Goal: Task Accomplishment & Management: Use online tool/utility

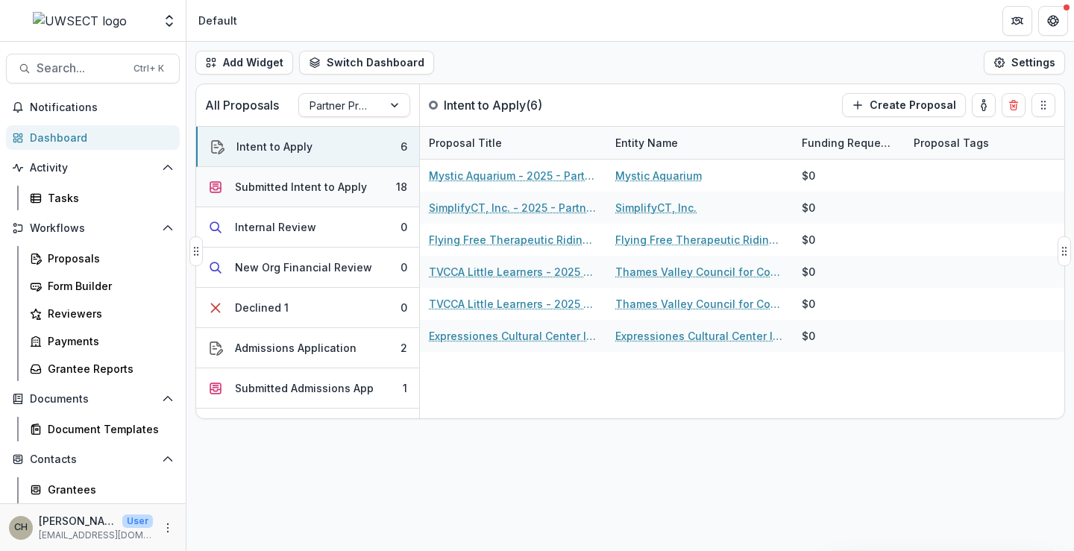
click at [315, 186] on div "Submitted Intent to Apply" at bounding box center [301, 187] width 132 height 16
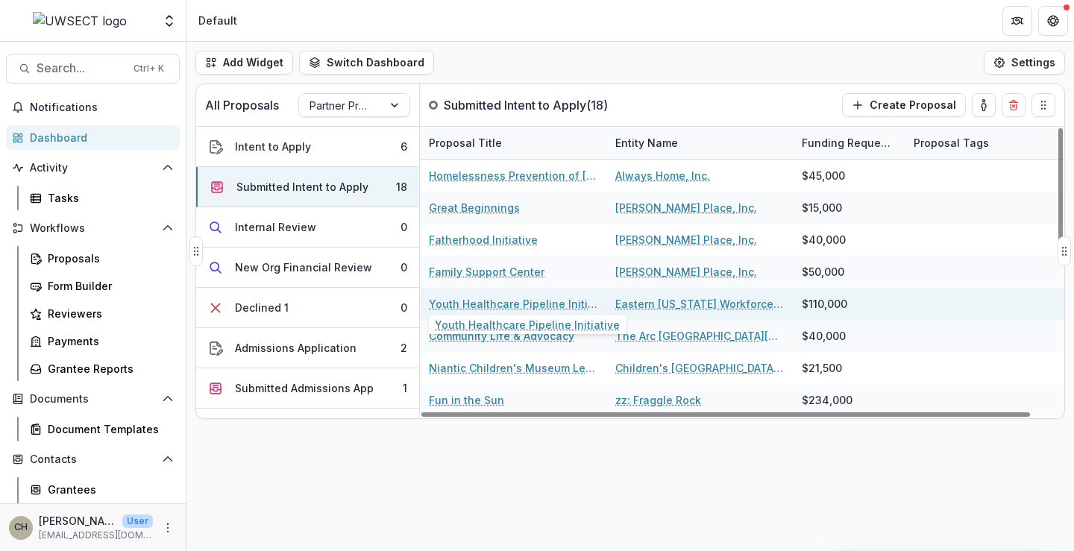
scroll to position [75, 0]
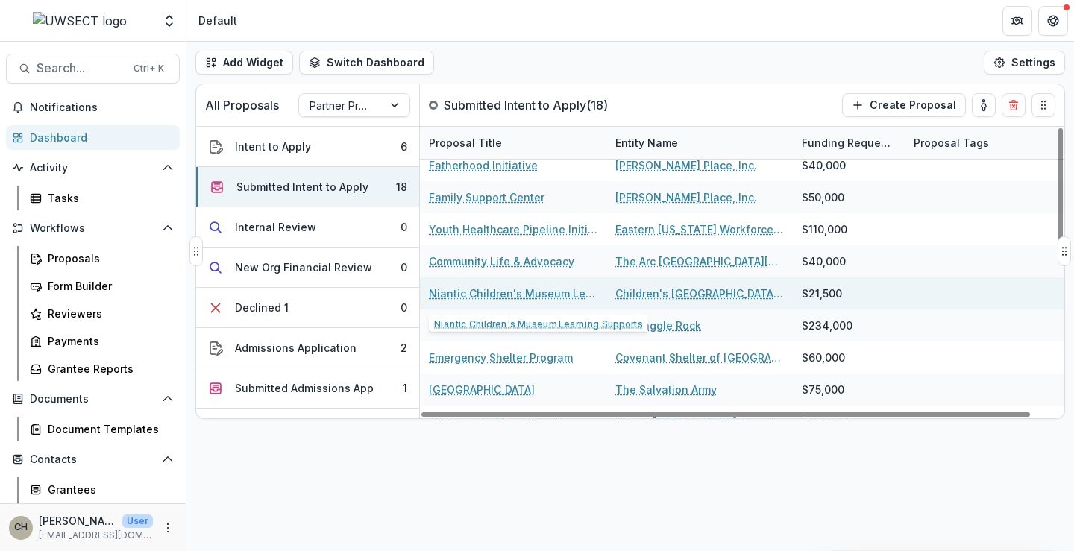
click at [501, 289] on link "Niantic Children's Museum Learning Supports" at bounding box center [513, 294] width 169 height 16
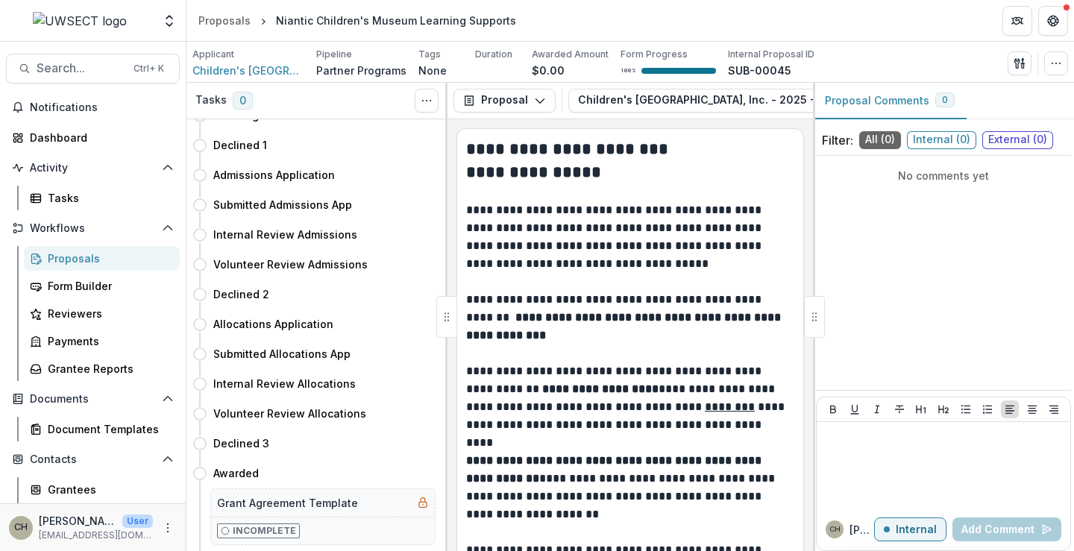
scroll to position [224, 0]
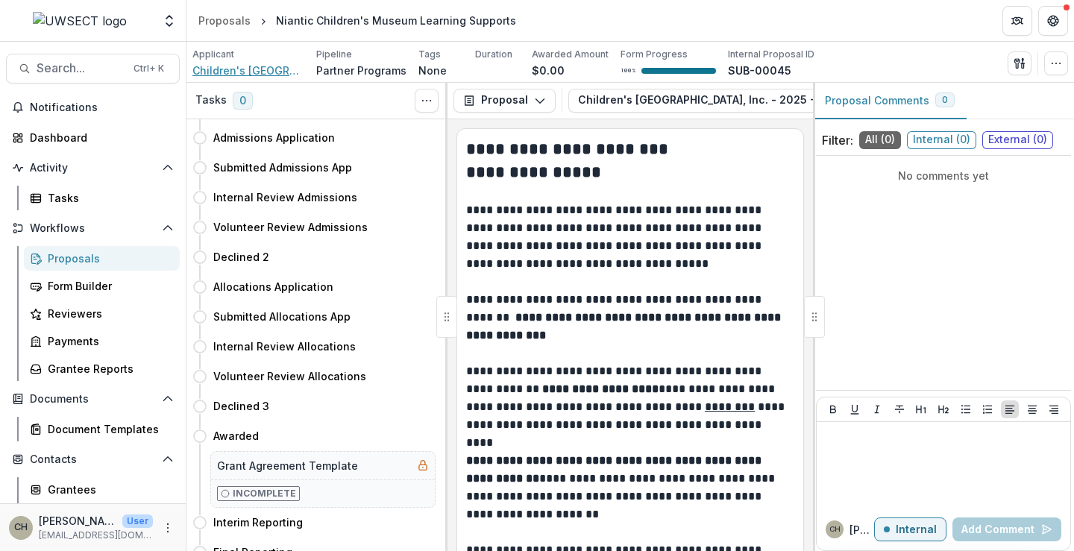
click at [233, 70] on span "Children's Museum of Southeastern CT, Inc." at bounding box center [248, 71] width 112 height 16
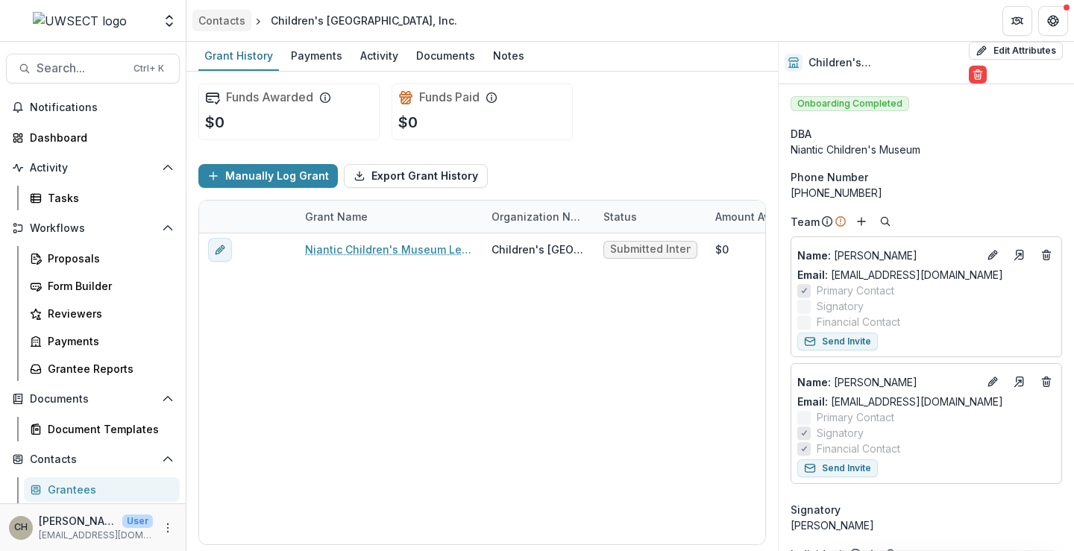
click at [224, 22] on div "Contacts" at bounding box center [221, 21] width 47 height 16
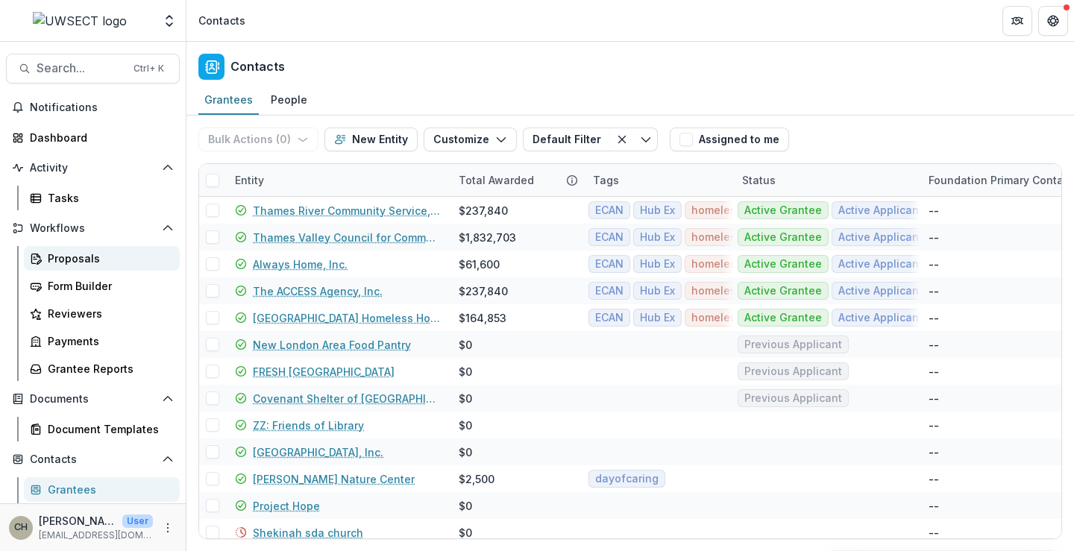
click at [68, 262] on div "Proposals" at bounding box center [108, 259] width 120 height 16
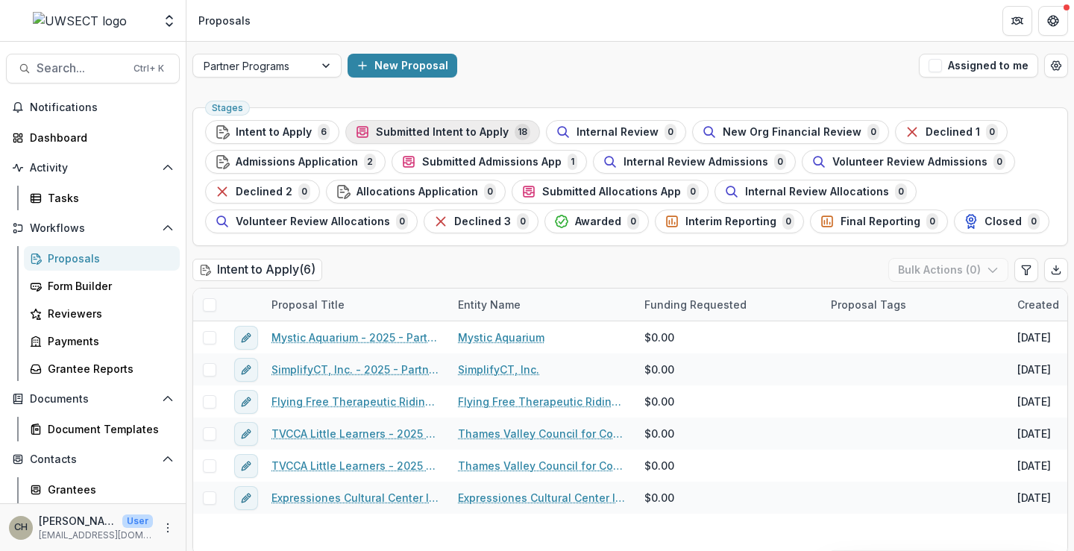
click at [459, 131] on span "Submitted Intent to Apply" at bounding box center [442, 132] width 133 height 13
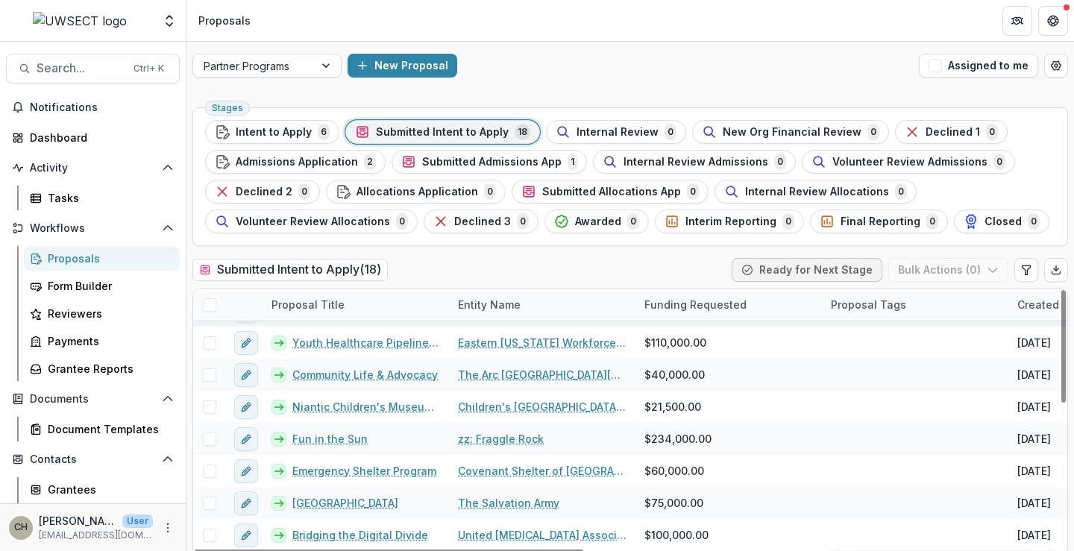
scroll to position [149, 0]
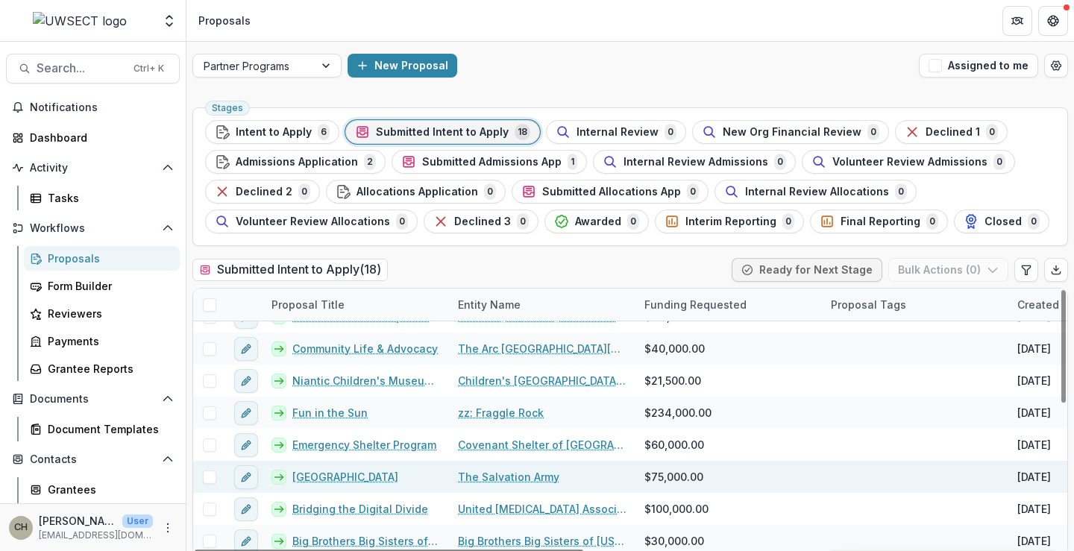
click at [367, 470] on link "Red Shield Youth Center of New London" at bounding box center [345, 477] width 106 height 16
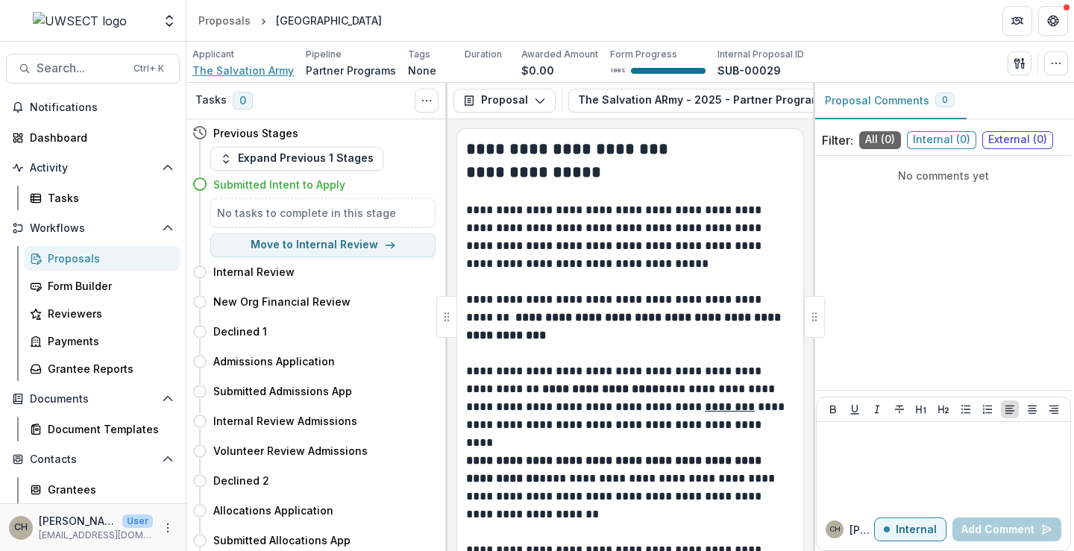
click at [260, 72] on span "The Salvation Army" at bounding box center [242, 71] width 101 height 16
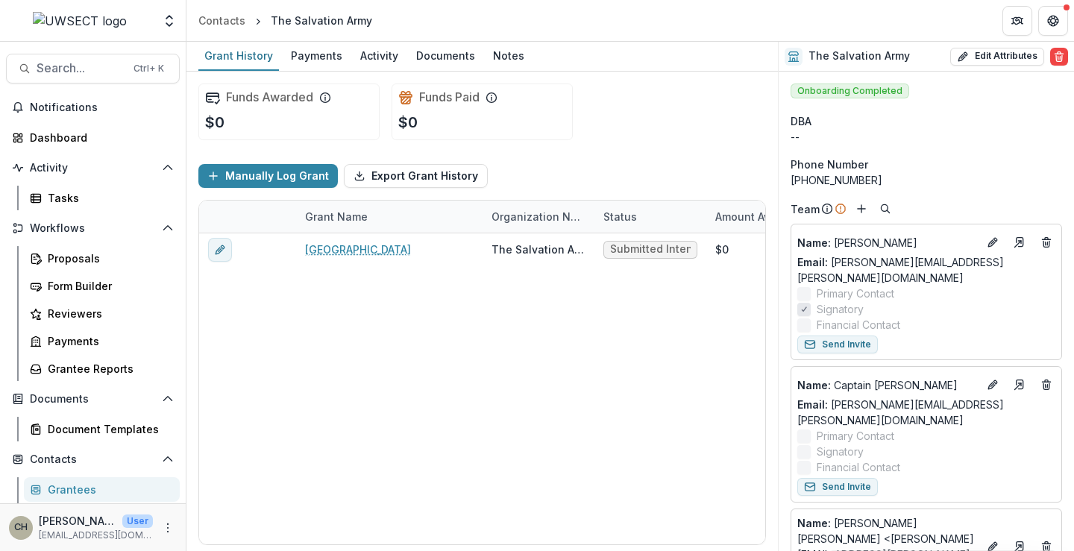
drag, startPoint x: 986, startPoint y: 259, endPoint x: 1014, endPoint y: 303, distance: 52.3
click at [1014, 317] on label "Financial Contact" at bounding box center [926, 325] width 258 height 16
click at [215, 22] on div "Contacts" at bounding box center [221, 21] width 47 height 16
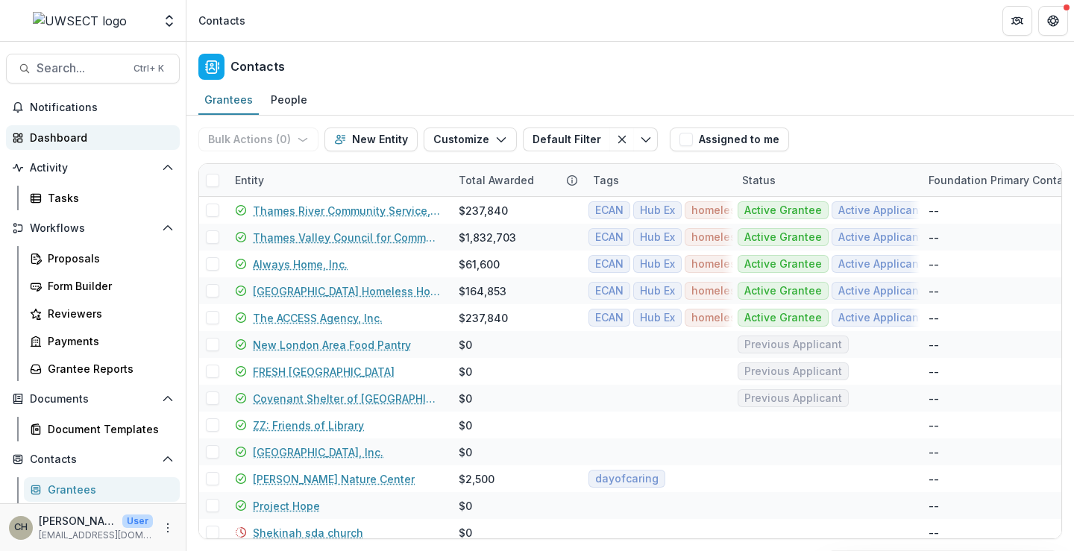
click at [63, 140] on div "Dashboard" at bounding box center [99, 138] width 138 height 16
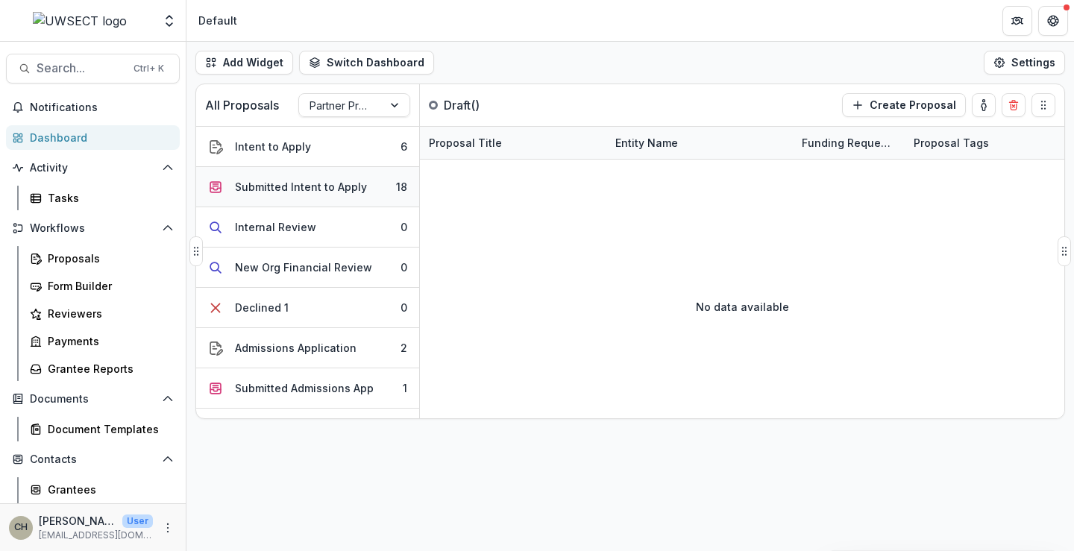
click at [315, 184] on div "Submitted Intent to Apply" at bounding box center [301, 187] width 132 height 16
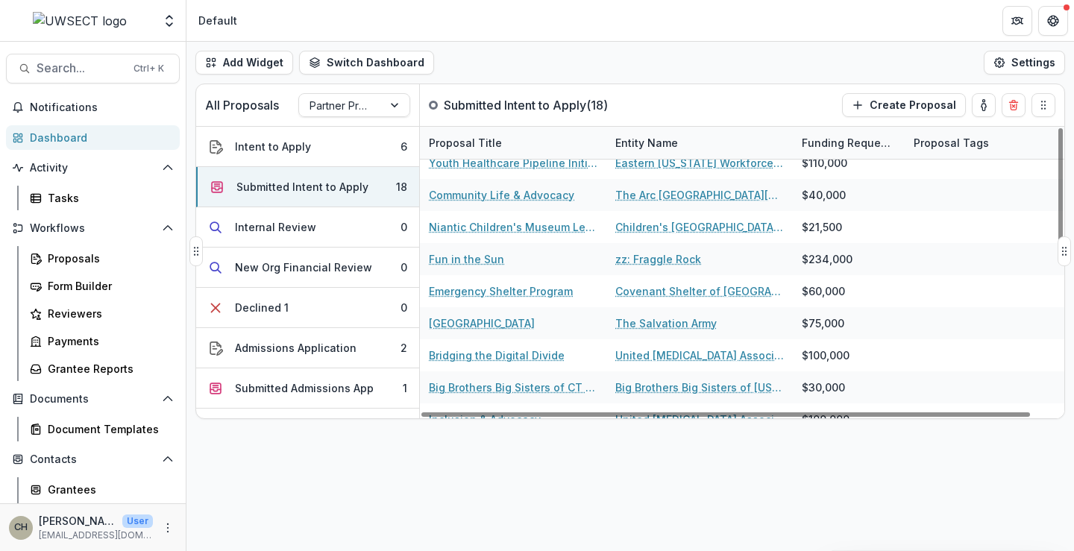
scroll to position [149, 0]
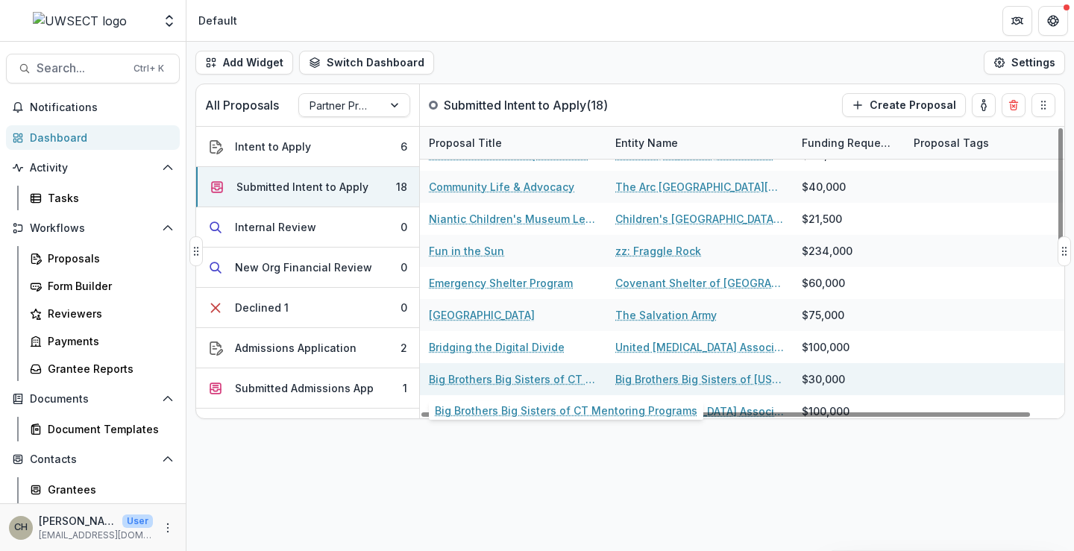
click at [491, 377] on link "Big Brothers Big Sisters of CT Mentoring Programs" at bounding box center [513, 379] width 169 height 16
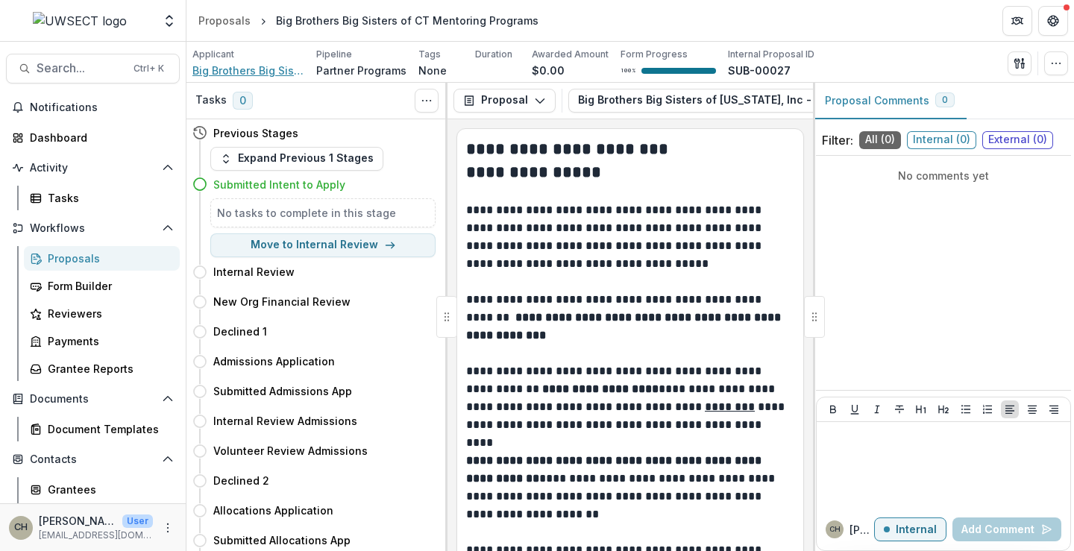
click at [248, 68] on span "Big Brothers Big Sisters of Connecticut, Inc" at bounding box center [248, 71] width 112 height 16
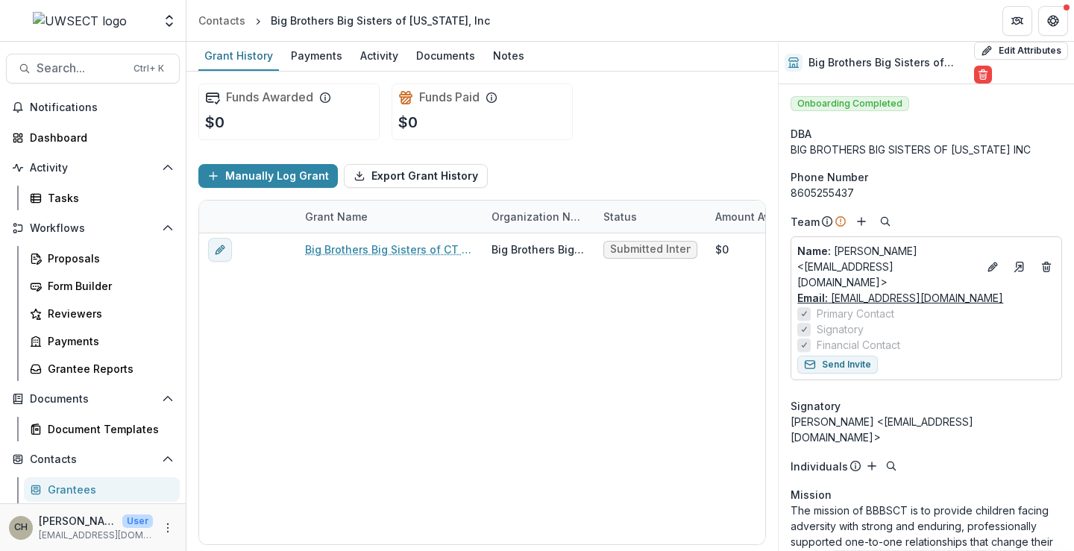
drag, startPoint x: 884, startPoint y: 261, endPoint x: 871, endPoint y: 287, distance: 29.0
click at [871, 290] on link "Email: grantsadmin@ctbigs.org" at bounding box center [900, 298] width 206 height 16
click at [229, 21] on div "Contacts" at bounding box center [221, 21] width 47 height 16
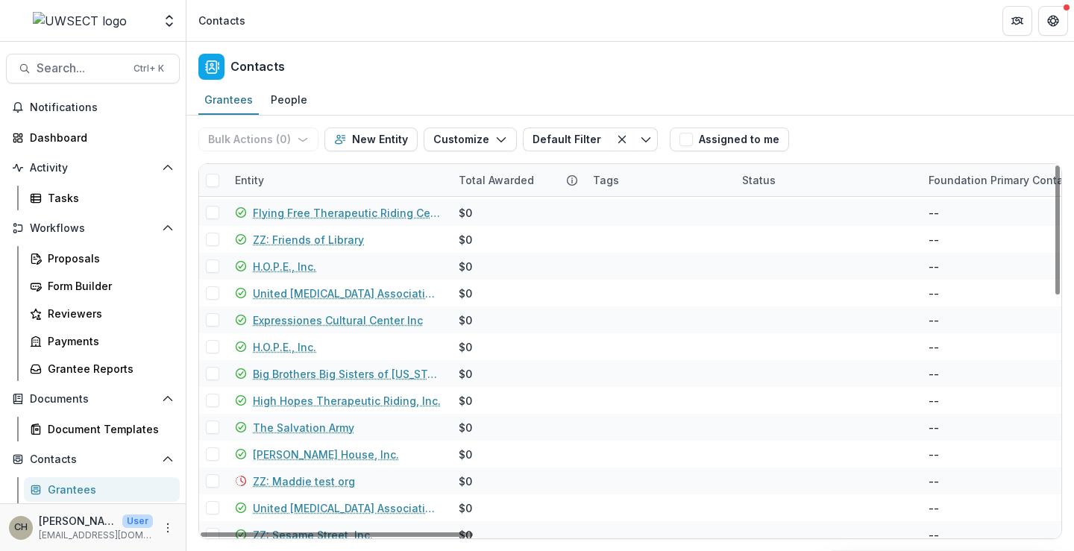
scroll to position [447, 0]
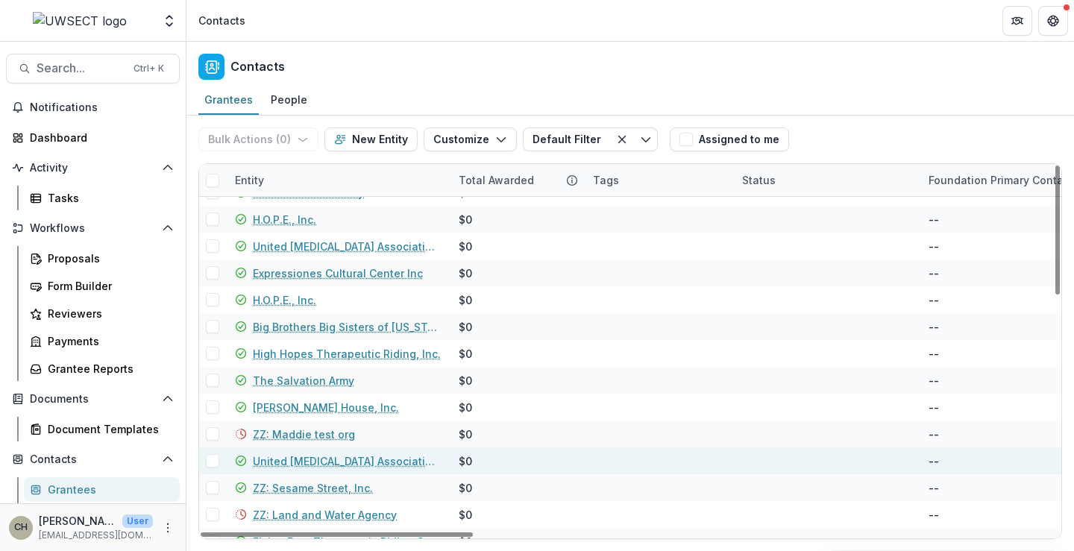
click at [330, 457] on link "United Cerebral Palsy Association of Eastern Connecticut Inc." at bounding box center [347, 461] width 188 height 16
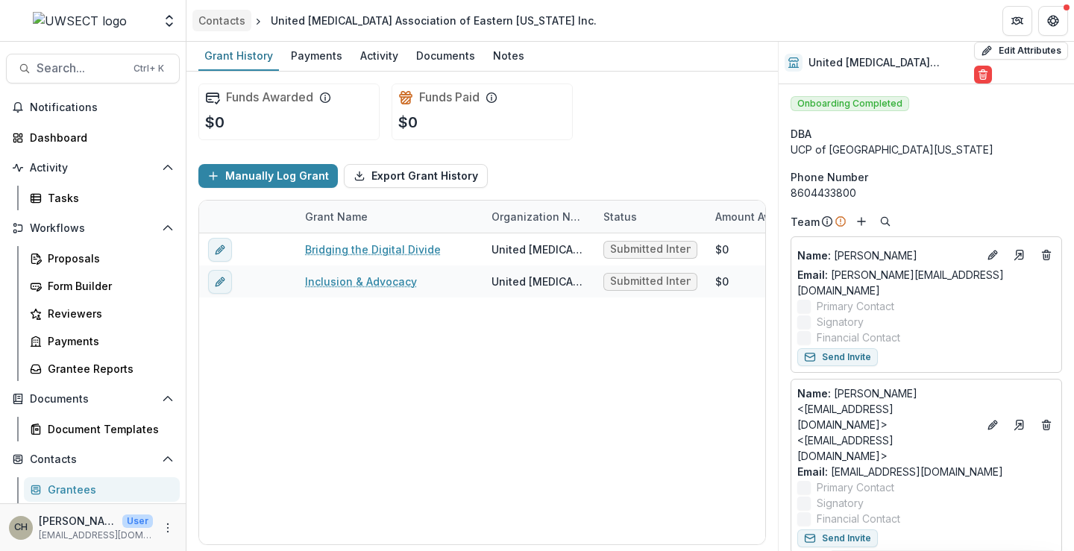
click at [230, 10] on link "Contacts" at bounding box center [221, 21] width 59 height 22
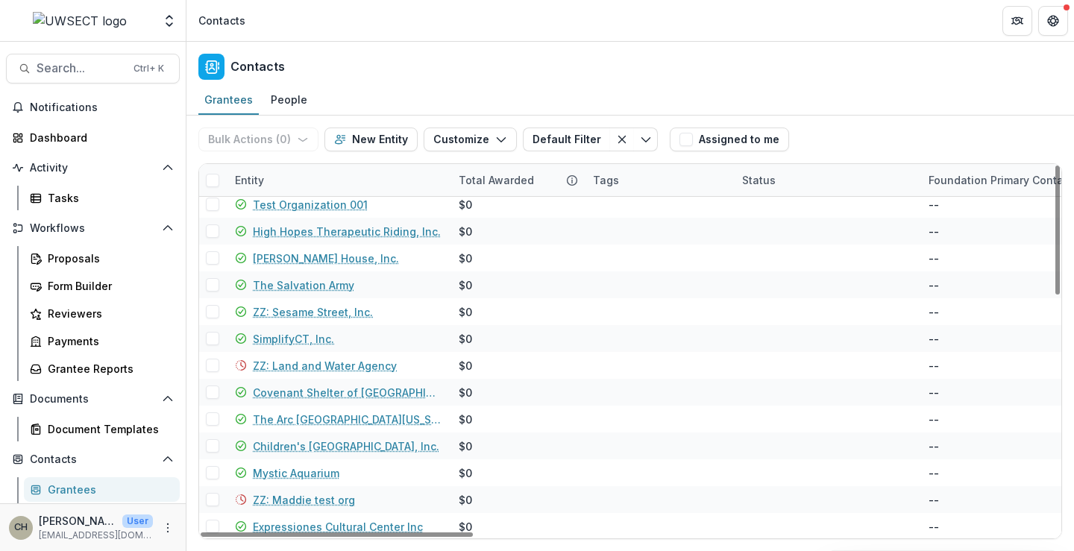
scroll to position [447, 0]
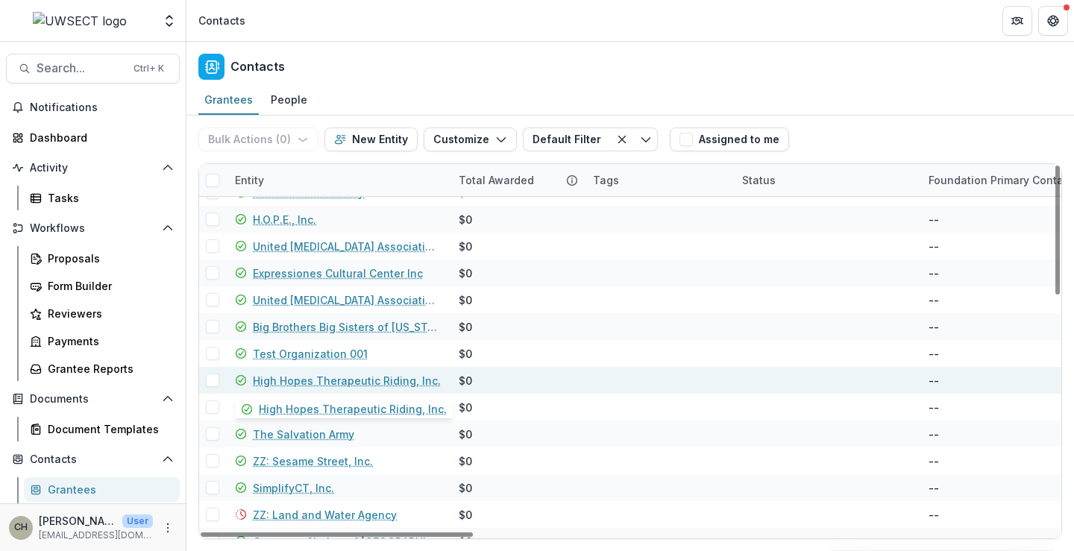
click at [337, 383] on link "High Hopes Therapeutic Riding, Inc." at bounding box center [347, 381] width 188 height 16
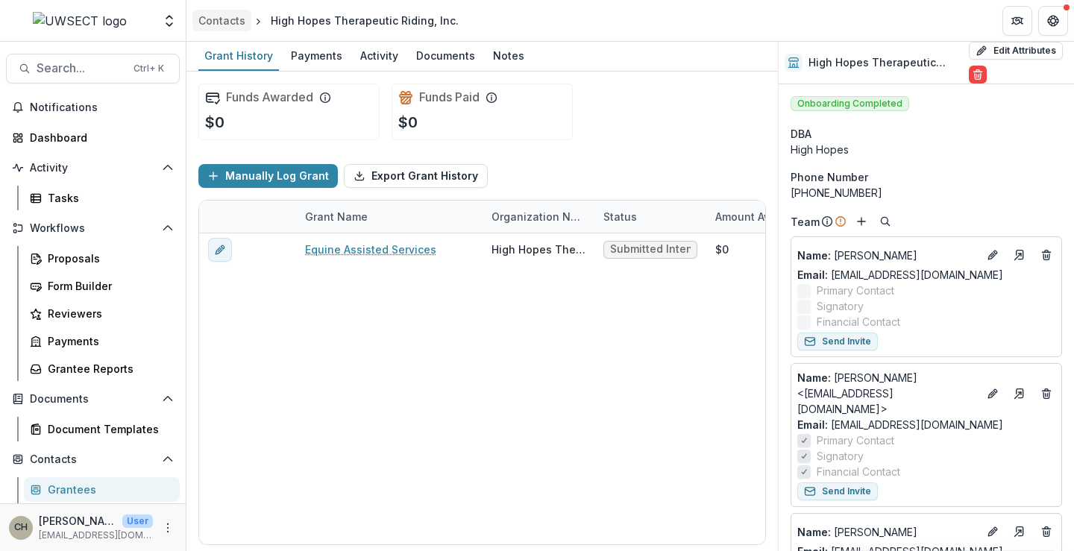
click at [235, 22] on div "Contacts" at bounding box center [221, 21] width 47 height 16
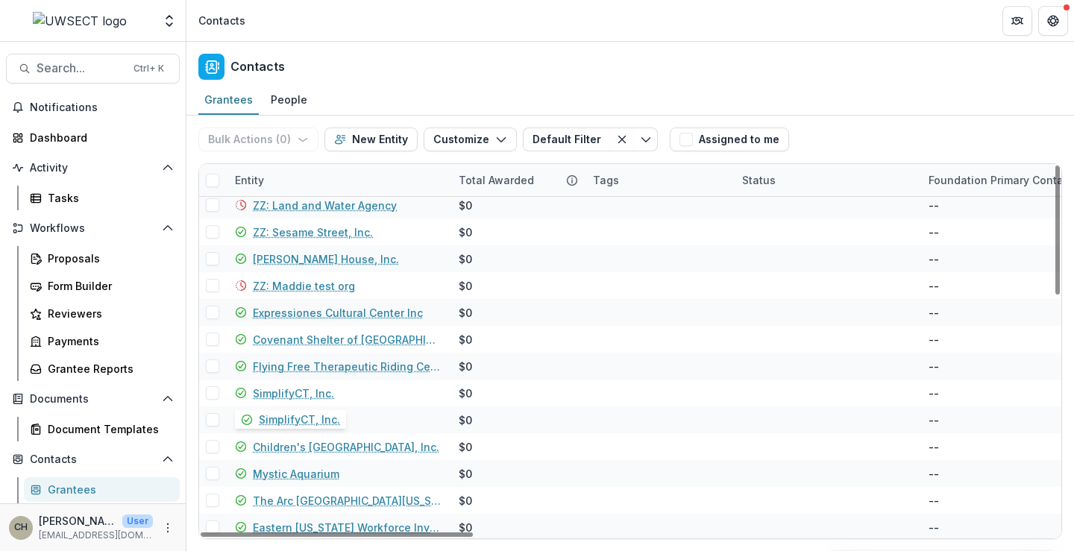
scroll to position [679, 0]
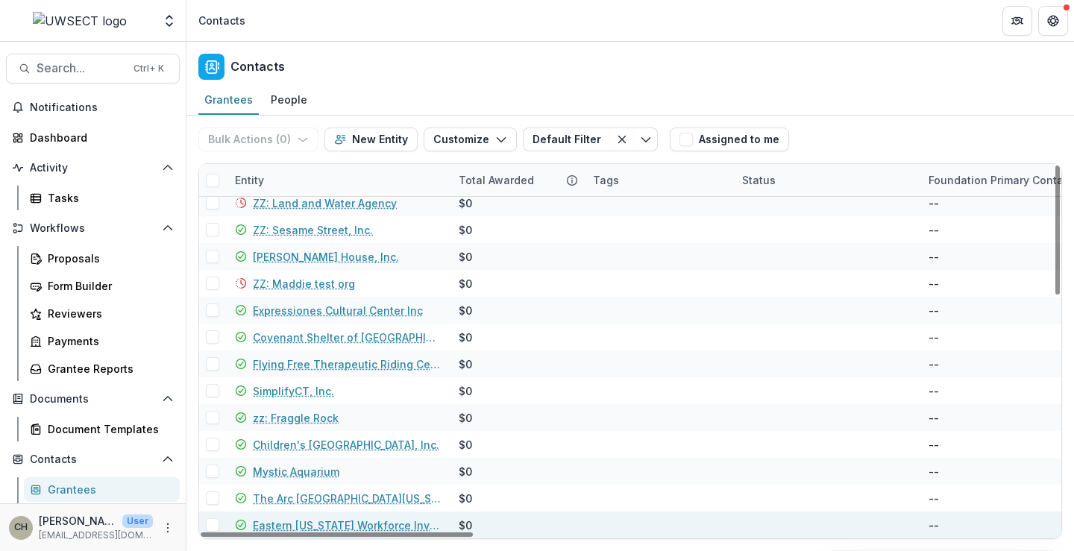
click at [351, 519] on link "Eastern Connecticut Workforce Investment Board" at bounding box center [347, 526] width 188 height 16
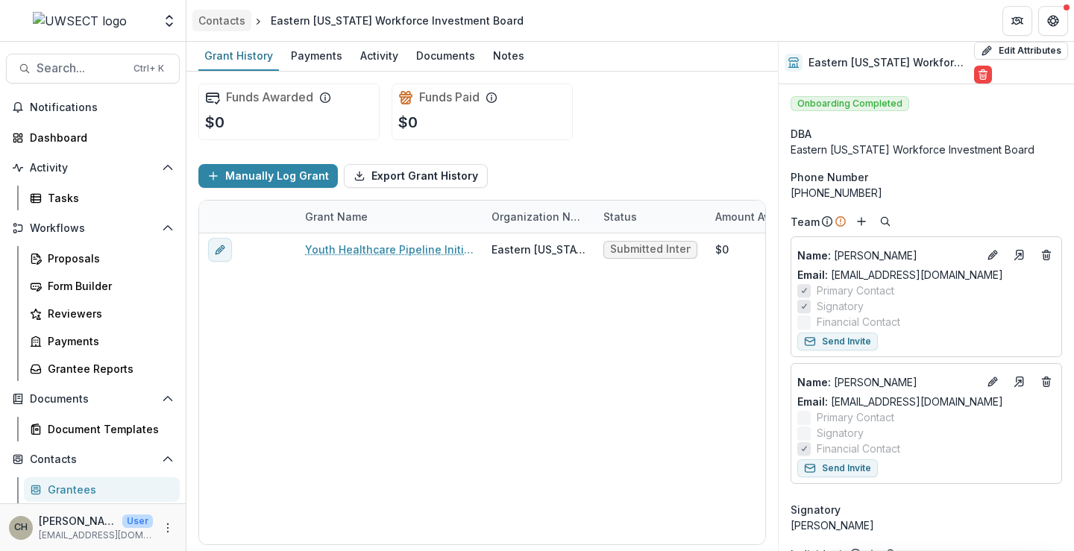
click at [224, 24] on div "Contacts" at bounding box center [221, 21] width 47 height 16
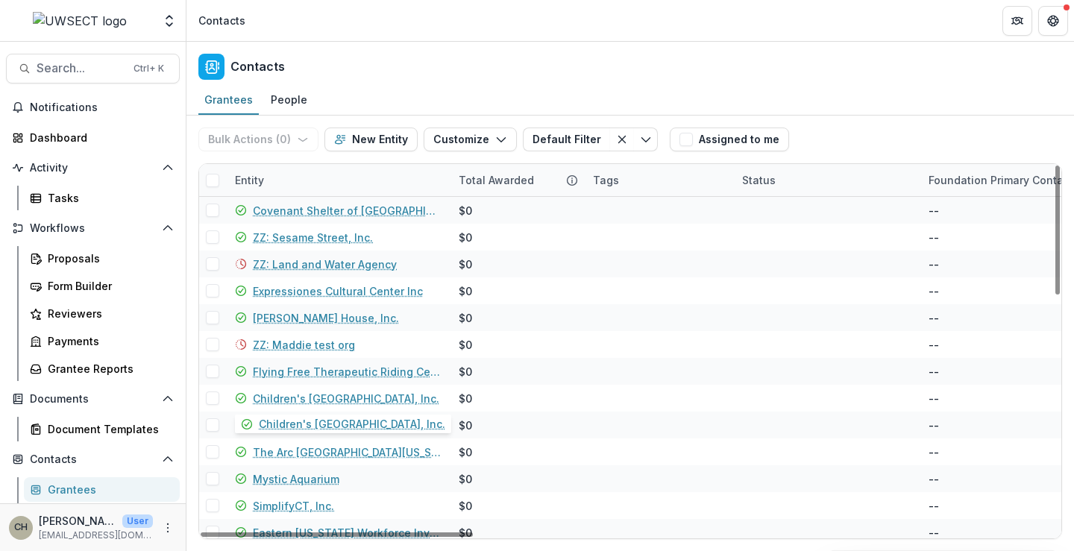
scroll to position [679, 0]
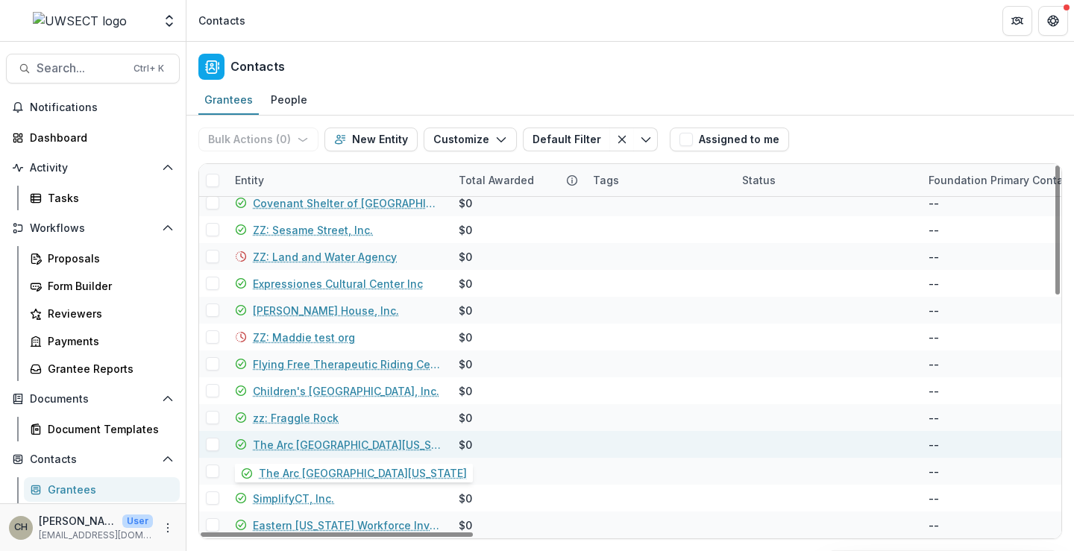
click at [307, 438] on link "The Arc Eastern Connecticut" at bounding box center [347, 445] width 188 height 16
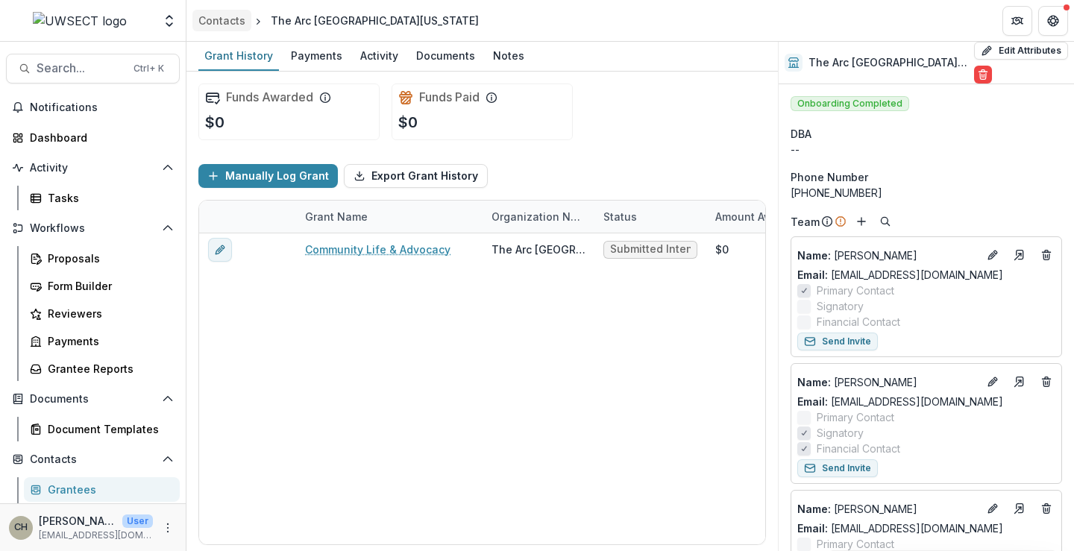
click at [224, 26] on div "Contacts" at bounding box center [221, 21] width 47 height 16
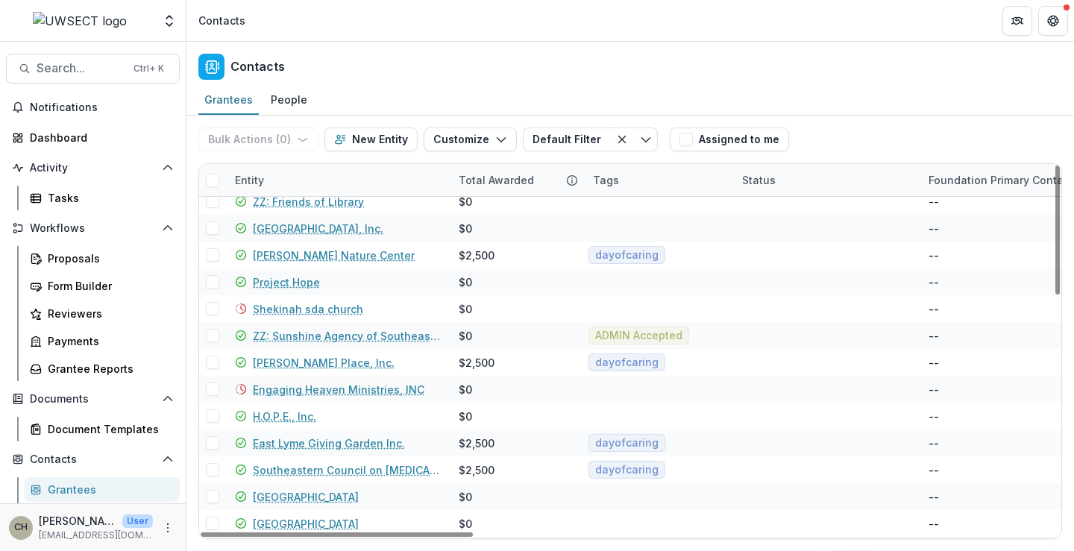
scroll to position [298, 0]
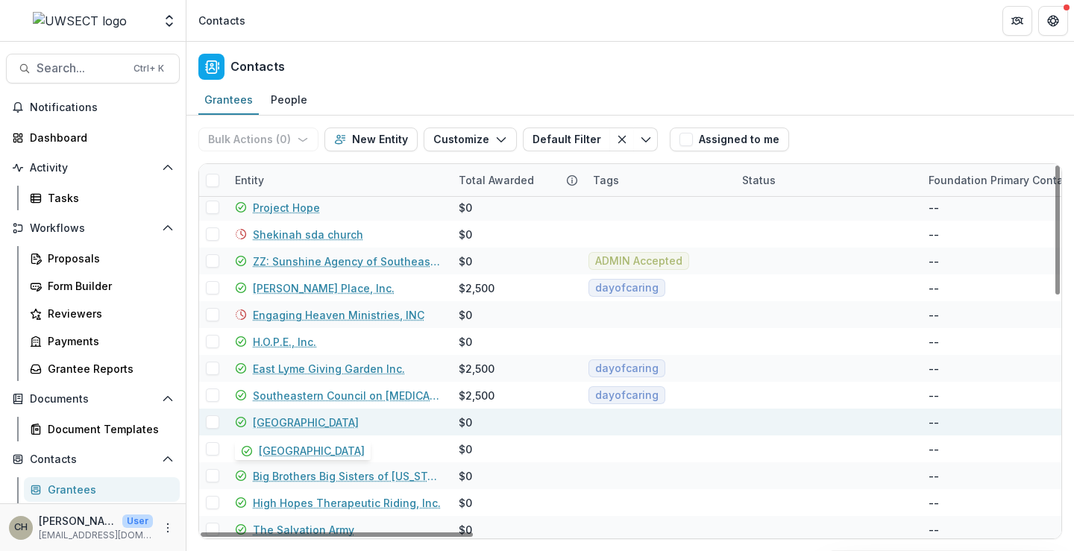
click at [311, 422] on link "Garde Arts Center" at bounding box center [306, 423] width 106 height 16
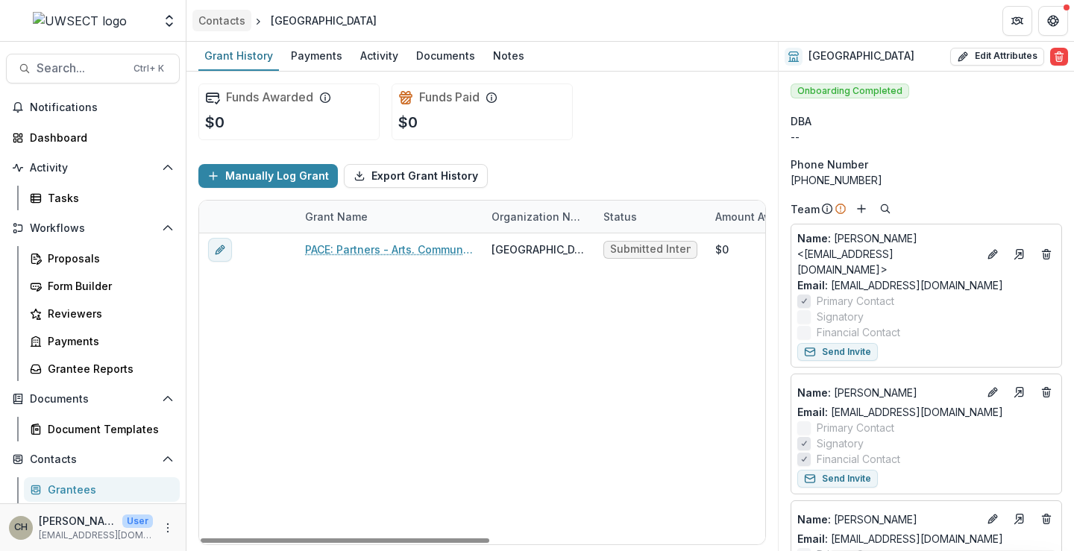
click at [219, 22] on div "Contacts" at bounding box center [221, 21] width 47 height 16
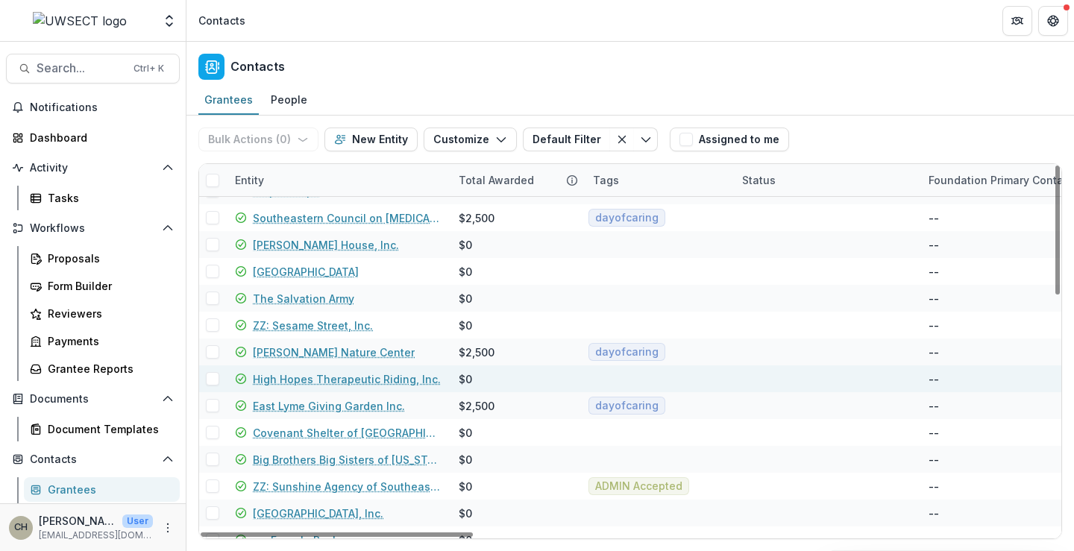
scroll to position [604, 0]
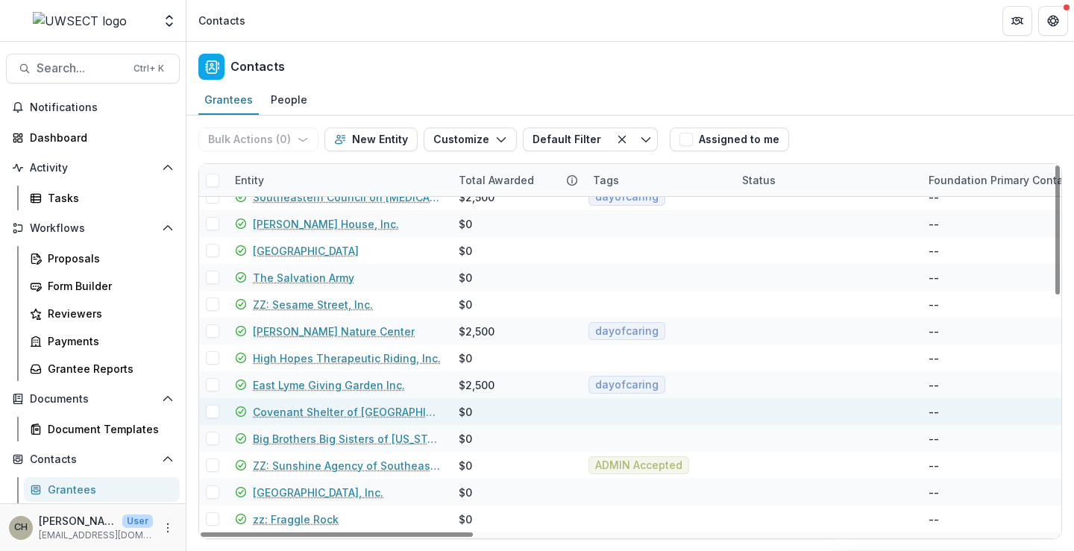
click at [290, 413] on link "Covenant Shelter of New London, Inc." at bounding box center [347, 412] width 188 height 16
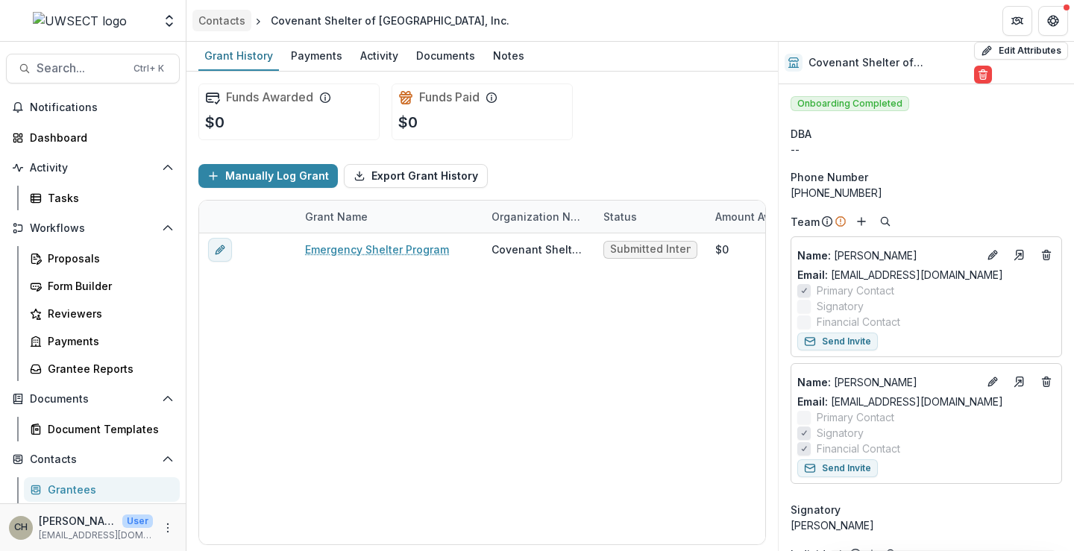
click at [202, 25] on div "Contacts" at bounding box center [221, 21] width 47 height 16
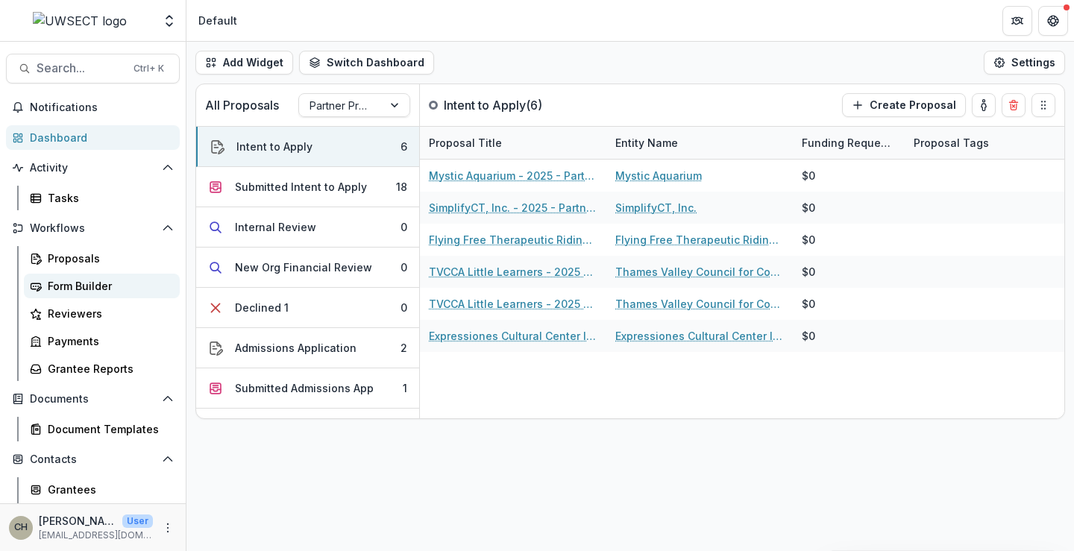
click at [72, 283] on div "Form Builder" at bounding box center [108, 286] width 120 height 16
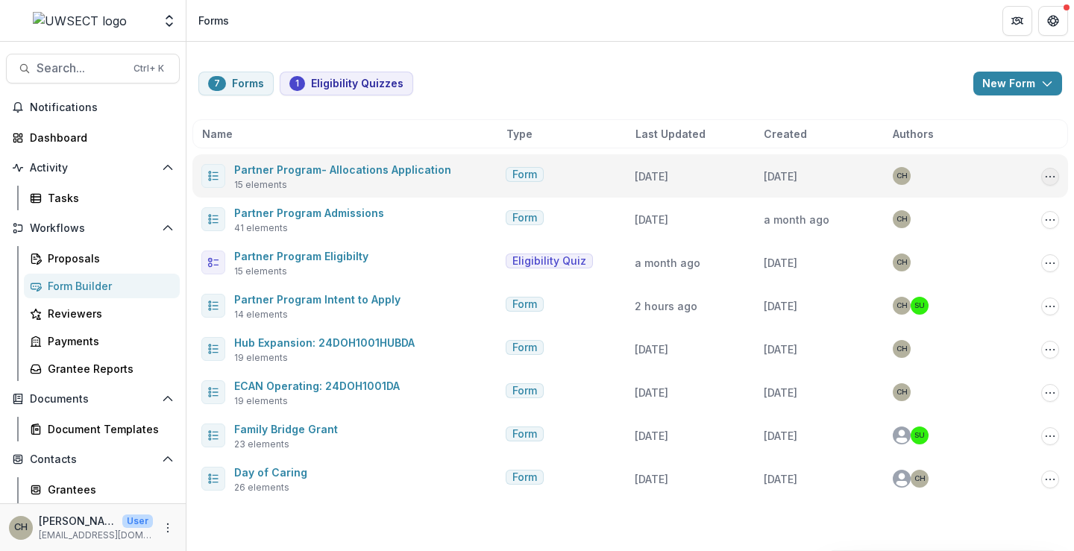
click at [1049, 174] on icon "Options" at bounding box center [1050, 177] width 12 height 12
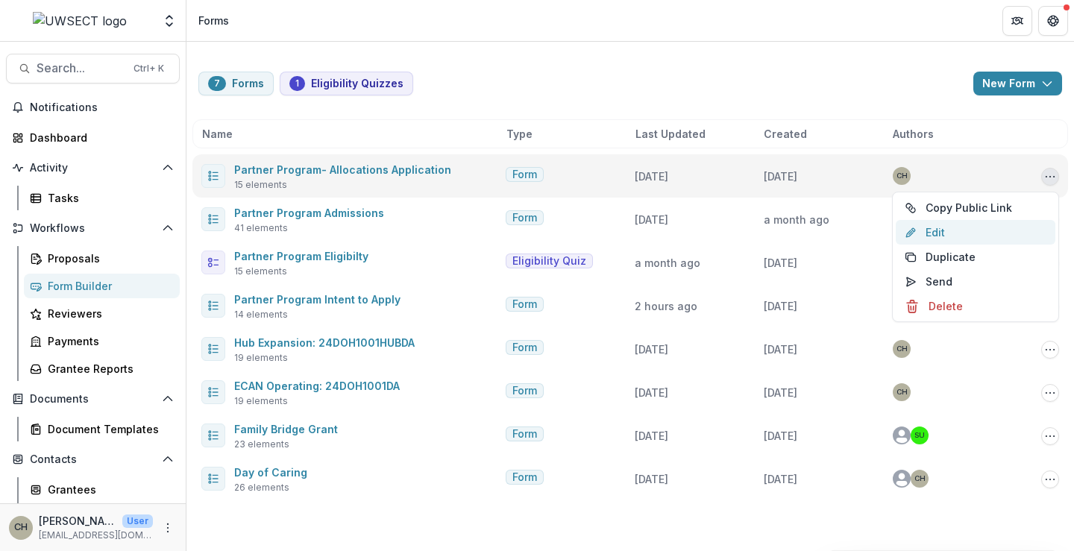
click at [961, 231] on link "Edit" at bounding box center [976, 232] width 160 height 25
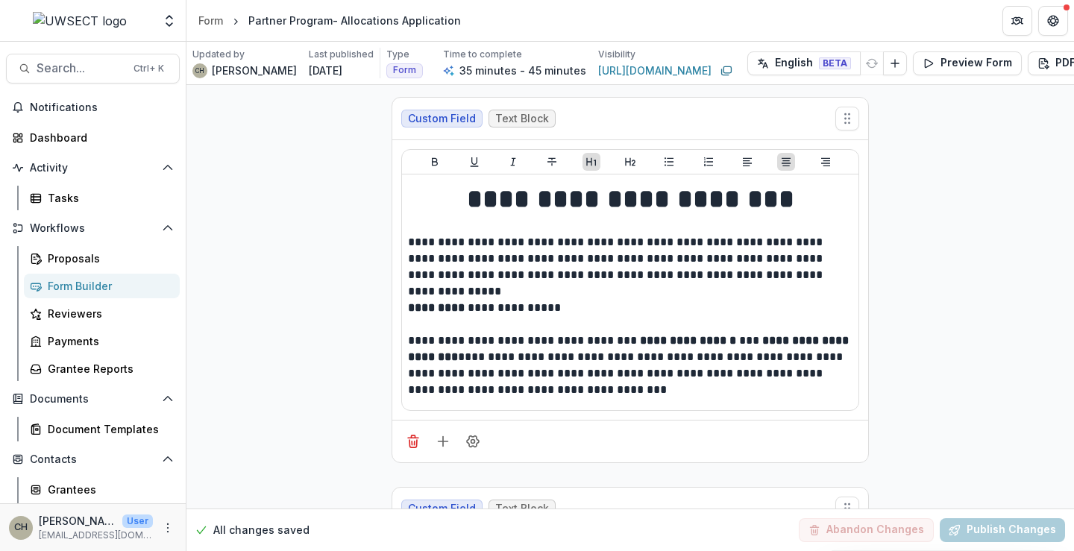
scroll to position [0, 51]
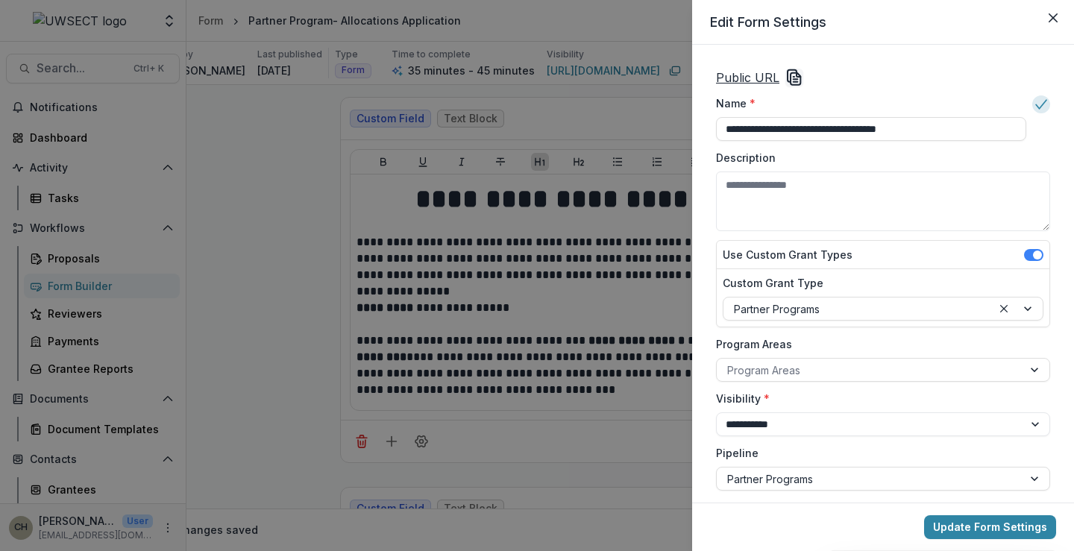
click at [260, 191] on div "**********" at bounding box center [537, 275] width 1074 height 551
